Goal: Task Accomplishment & Management: Manage account settings

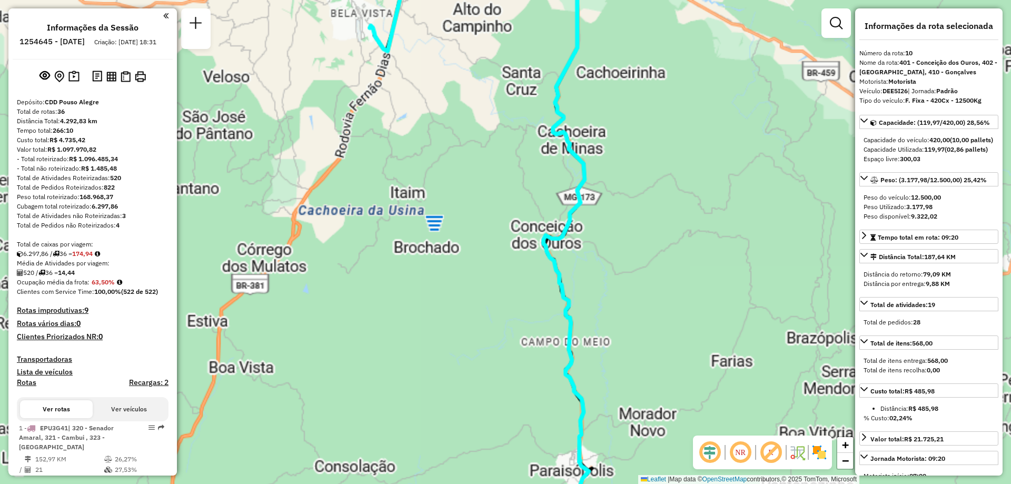
select select "**********"
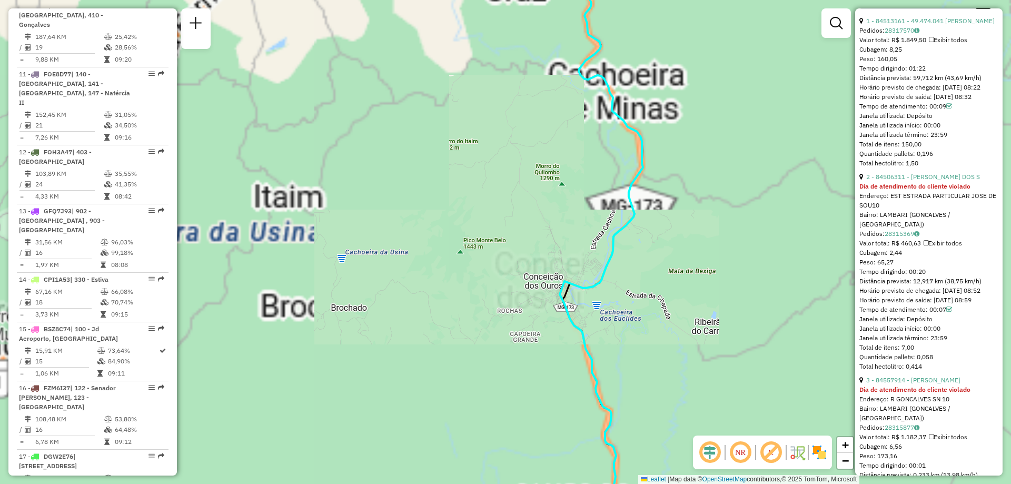
scroll to position [579, 0]
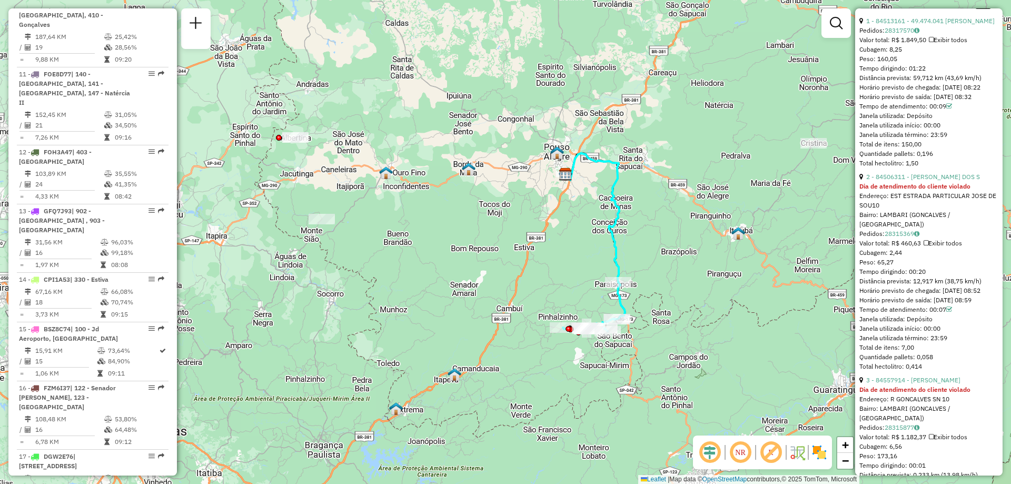
drag, startPoint x: 721, startPoint y: 246, endPoint x: 649, endPoint y: 248, distance: 72.2
click at [649, 248] on div "Janela de atendimento Grade de atendimento Capacidade Transportadoras Veículos …" at bounding box center [505, 242] width 1011 height 484
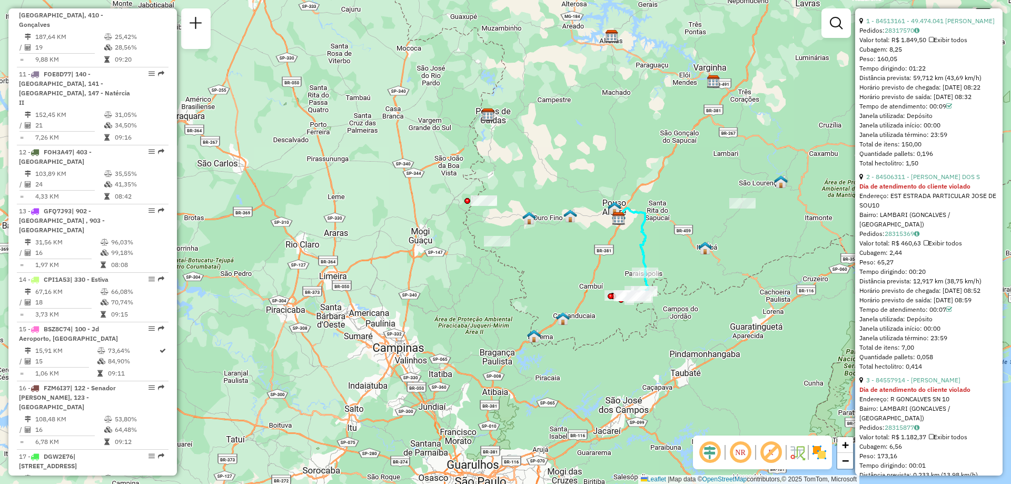
scroll to position [474, 0]
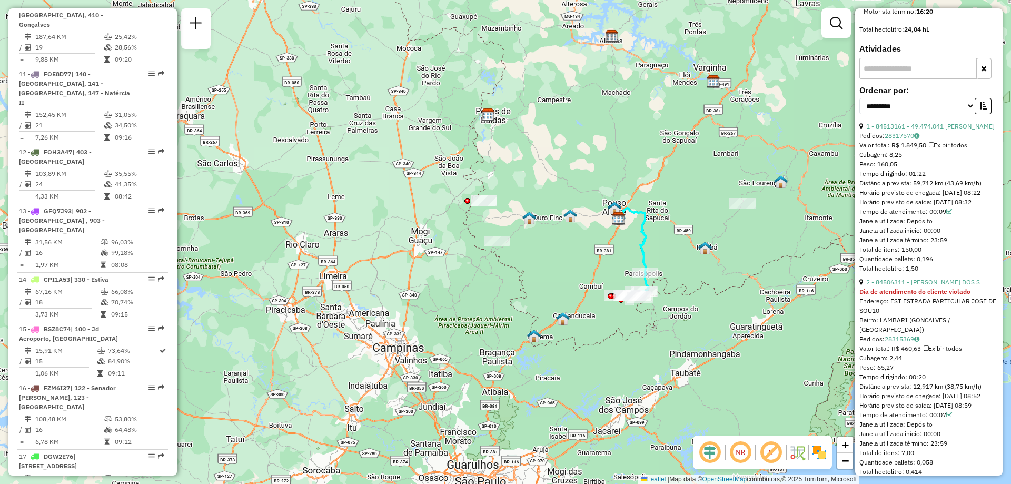
click at [932, 188] on div "Distância prevista: 59,712 km (43,69 km/h)" at bounding box center [928, 182] width 139 height 9
drag, startPoint x: 885, startPoint y: 201, endPoint x: 933, endPoint y: 271, distance: 84.7
click at [905, 178] on div "Tempo dirigindo: 01:22" at bounding box center [928, 173] width 139 height 9
drag, startPoint x: 951, startPoint y: 416, endPoint x: 908, endPoint y: 410, distance: 43.2
click at [908, 410] on div "2 - 84506311 - GISELA PEREIRA DOS S Dia de atendimento do cliente violado Ender…" at bounding box center [928, 376] width 139 height 199
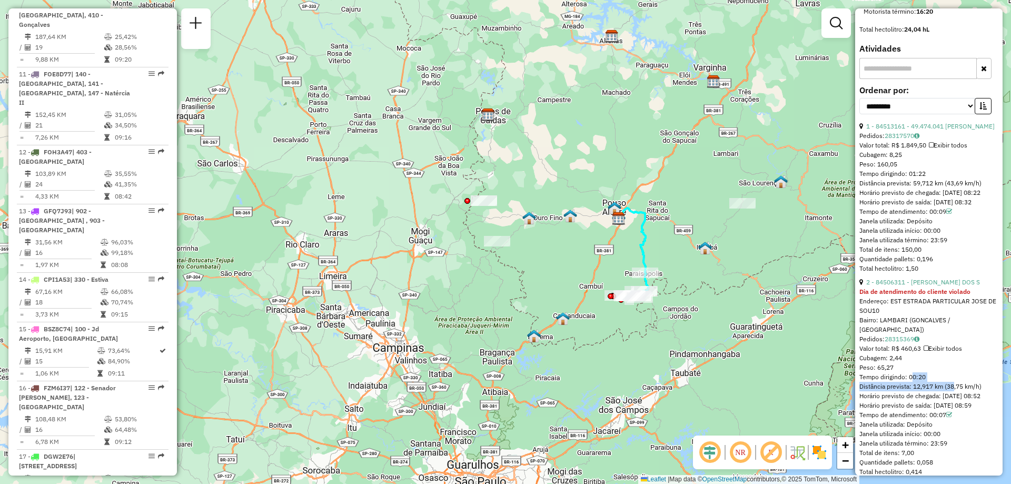
click at [908, 382] on div "Tempo dirigindo: 00:20" at bounding box center [928, 376] width 139 height 9
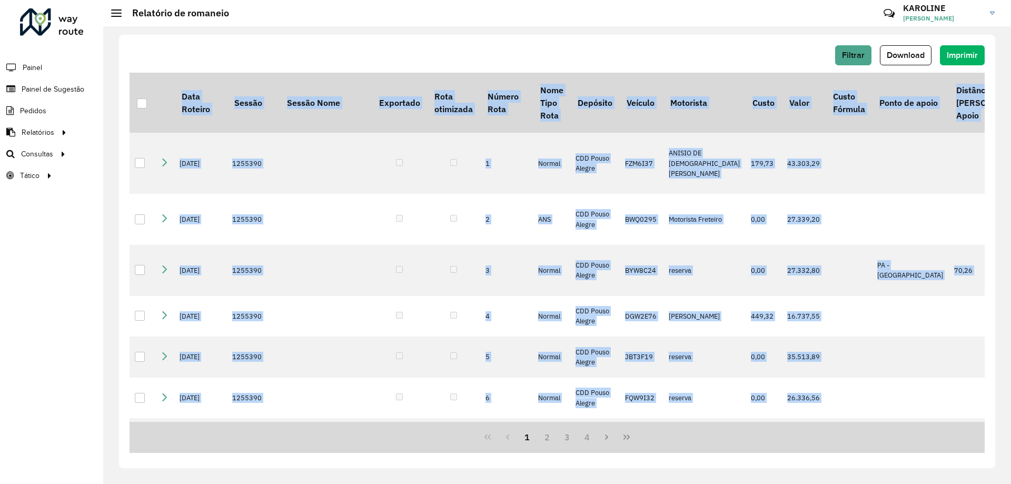
click at [992, 9] on link "[PERSON_NAME]" at bounding box center [953, 12] width 100 height 27
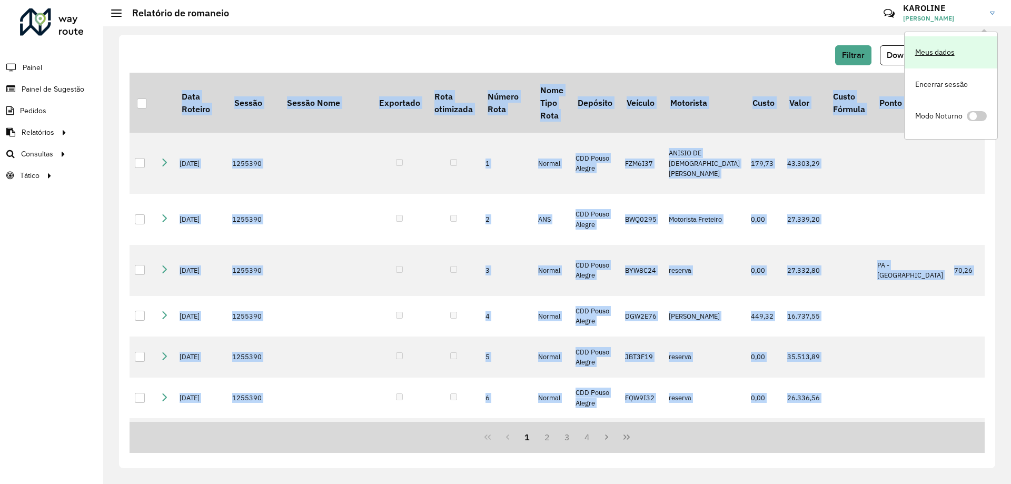
click at [942, 53] on link "Meus dados" at bounding box center [950, 52] width 93 height 32
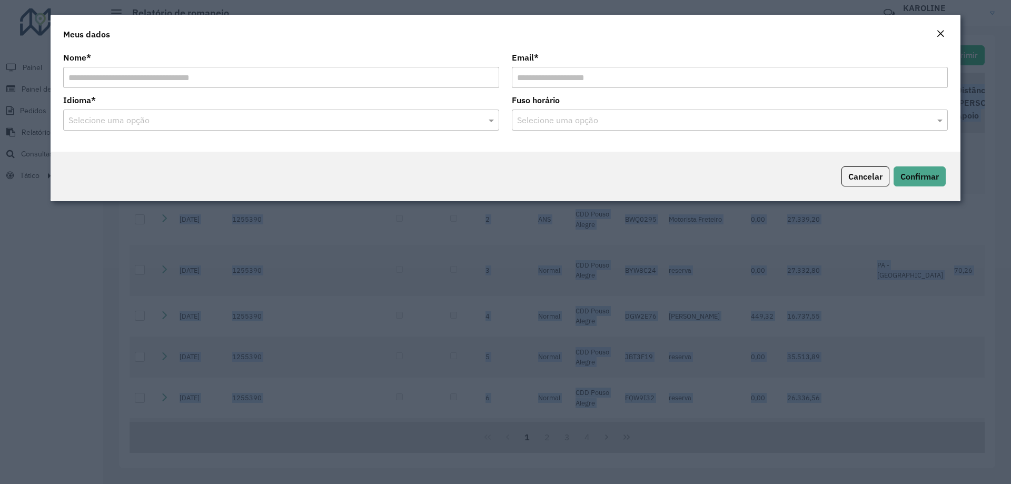
click at [935, 39] on button "Close" at bounding box center [940, 34] width 15 height 14
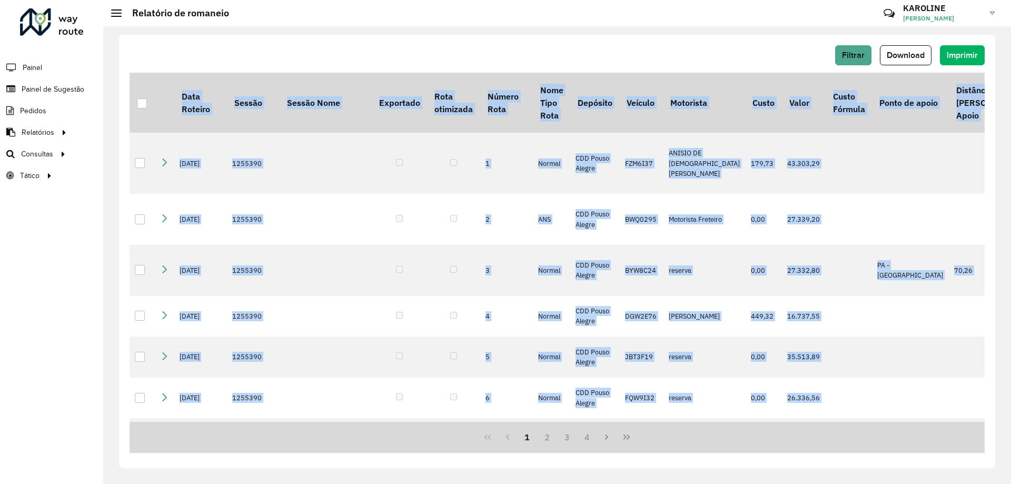
click at [980, 18] on span "[PERSON_NAME]" at bounding box center [942, 18] width 79 height 9
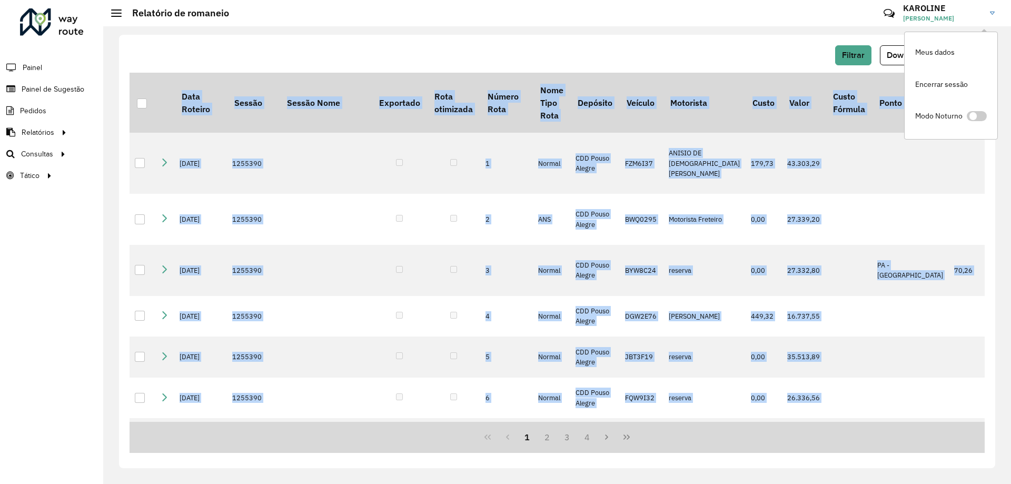
click at [41, 203] on div "Roteirizador AmbevTech Painel Painel de Sugestão Pedidos Relatórios Clientes Cl…" at bounding box center [51, 242] width 103 height 484
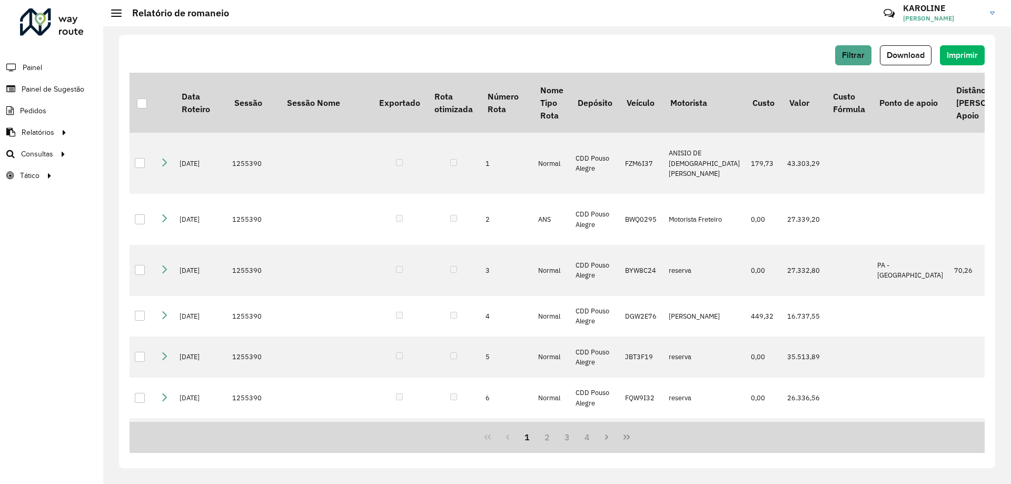
click at [995, 16] on link "[PERSON_NAME]" at bounding box center [953, 12] width 100 height 27
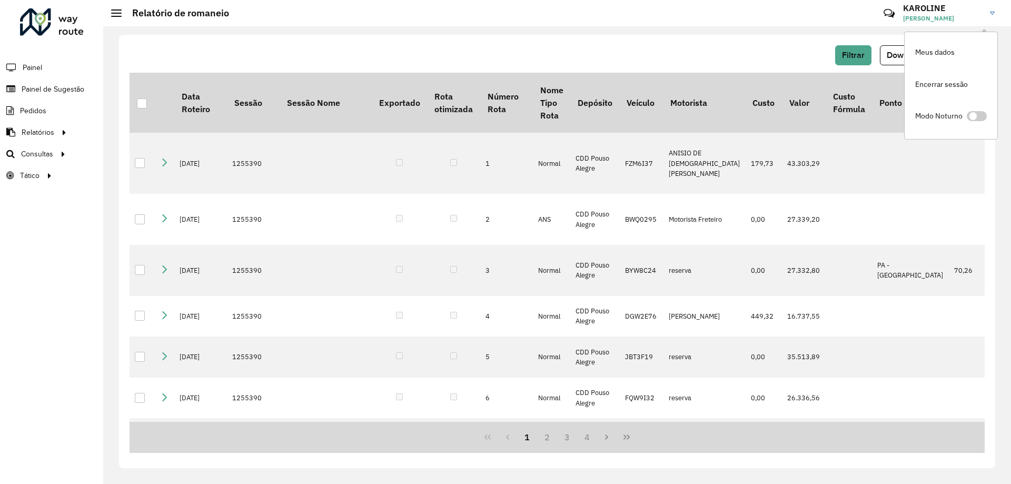
click at [735, 58] on div "Filtrar Download Imprimir" at bounding box center [557, 55] width 855 height 20
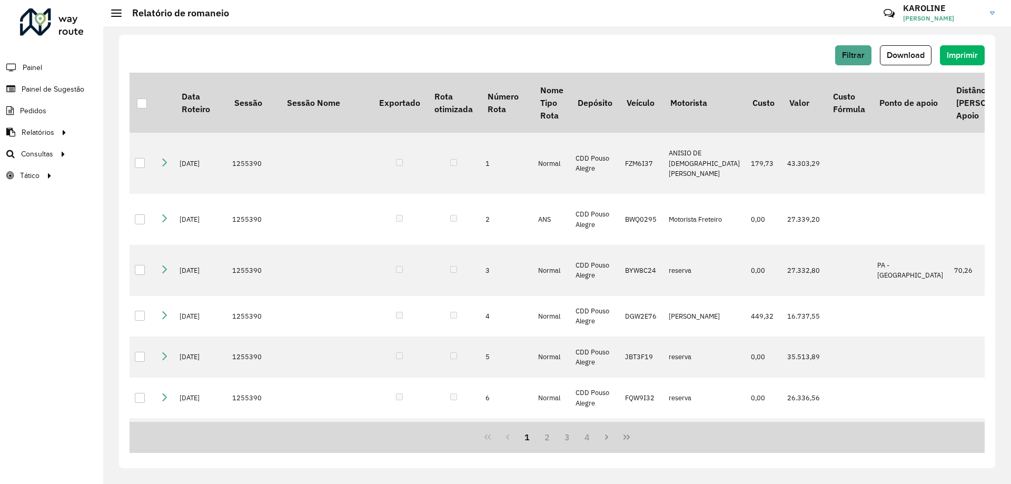
click at [990, 13] on img at bounding box center [992, 13] width 5 height 3
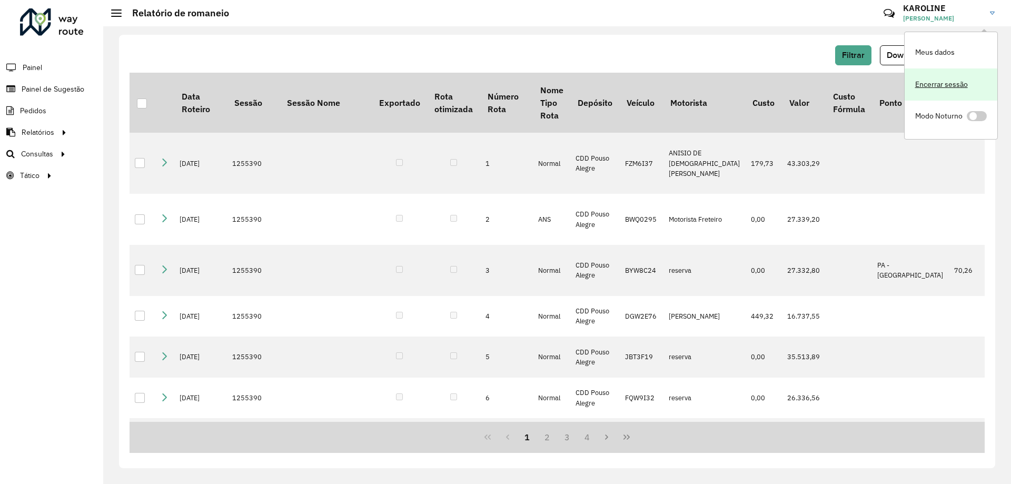
click at [948, 84] on link "Encerrar sessão" at bounding box center [950, 84] width 93 height 32
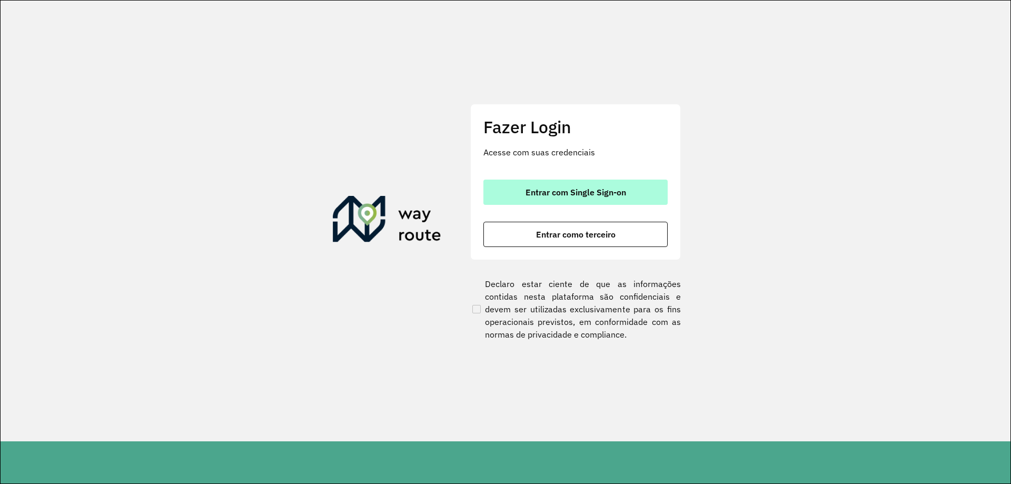
click at [610, 193] on span "Entrar com Single Sign-on" at bounding box center [575, 192] width 101 height 8
